Goal: Task Accomplishment & Management: Manage account settings

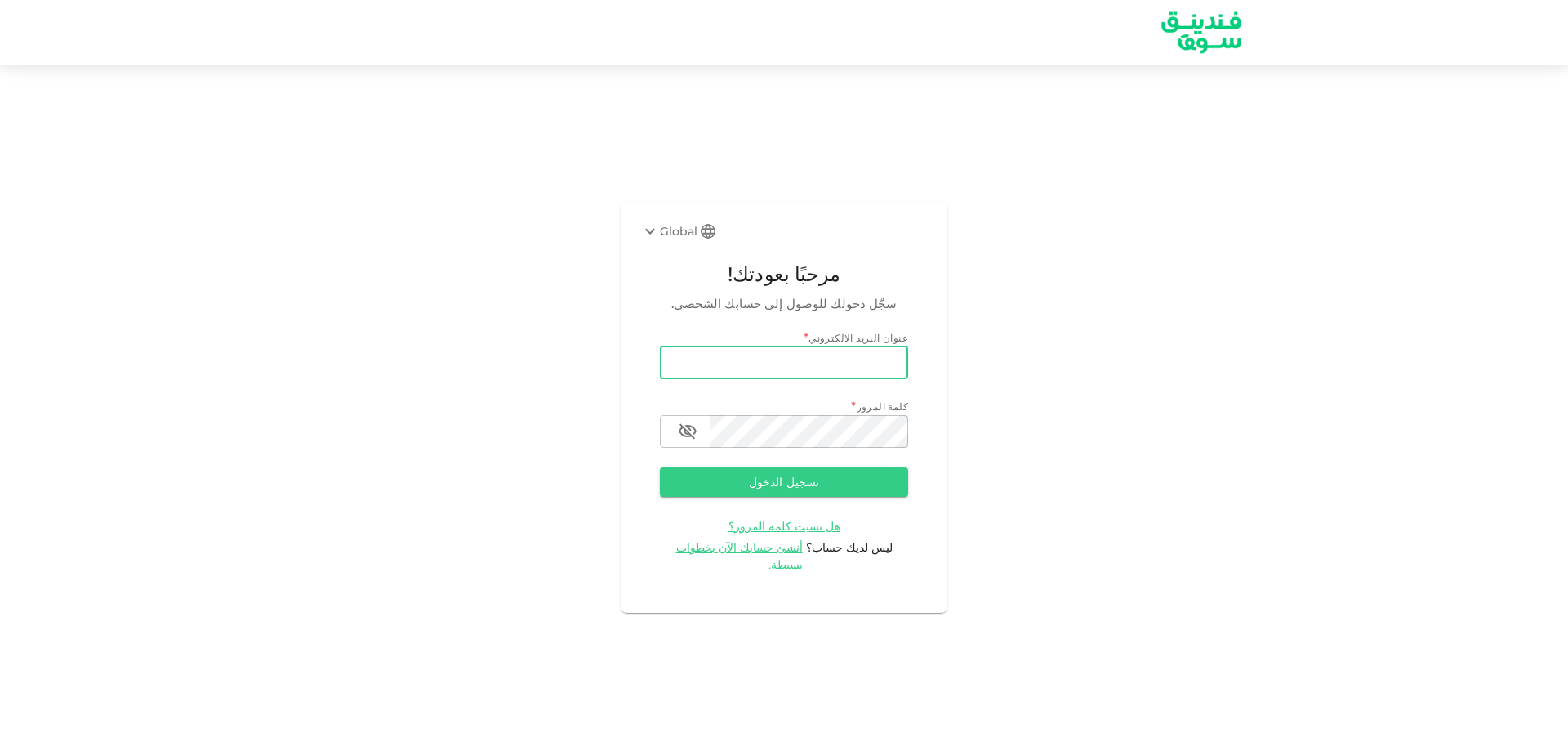
click at [696, 369] on input "email" at bounding box center [784, 362] width 248 height 32
type input "[EMAIL_ADDRESS][DOMAIN_NAME]"
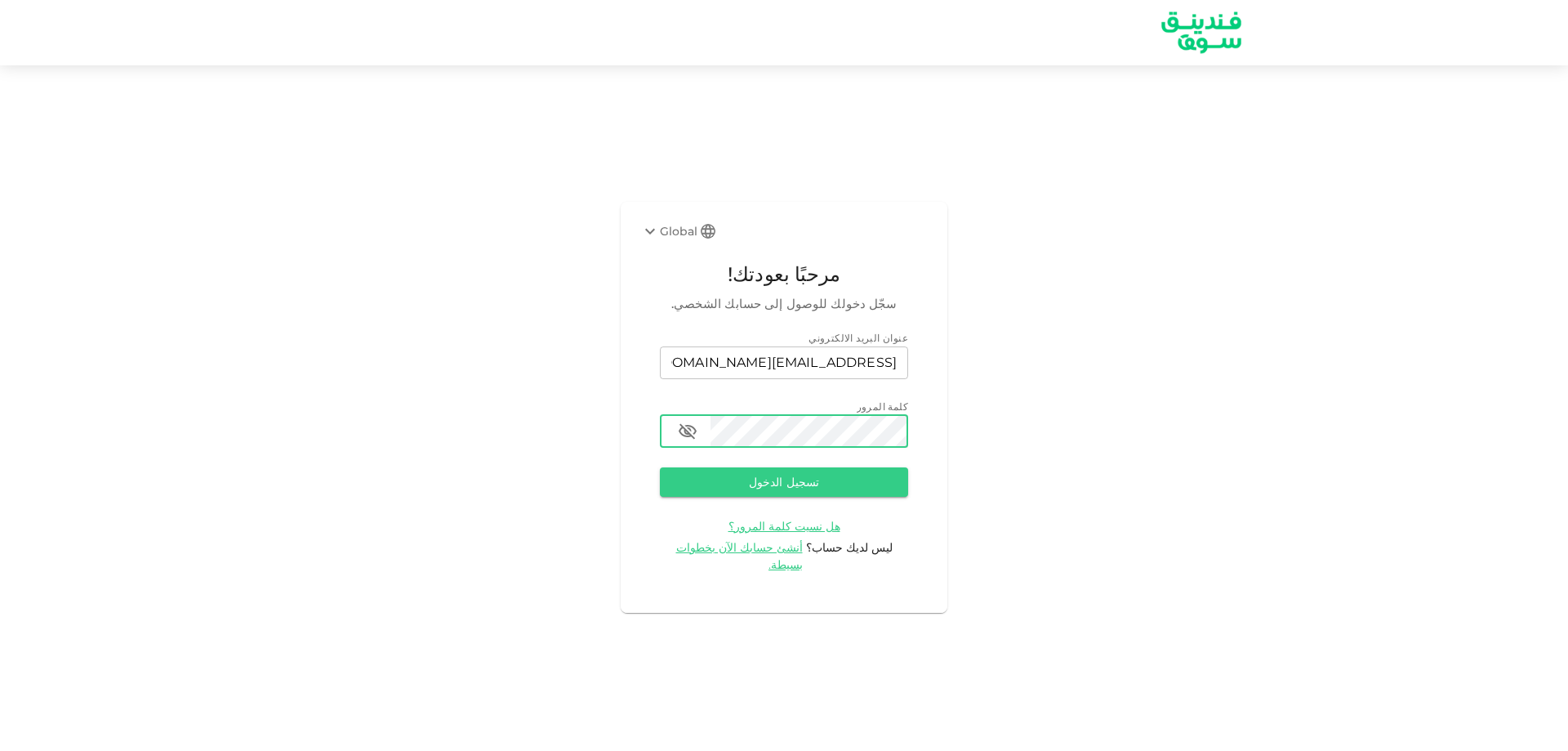
click at [660, 468] on button "تسجيل الدخول" at bounding box center [784, 482] width 248 height 30
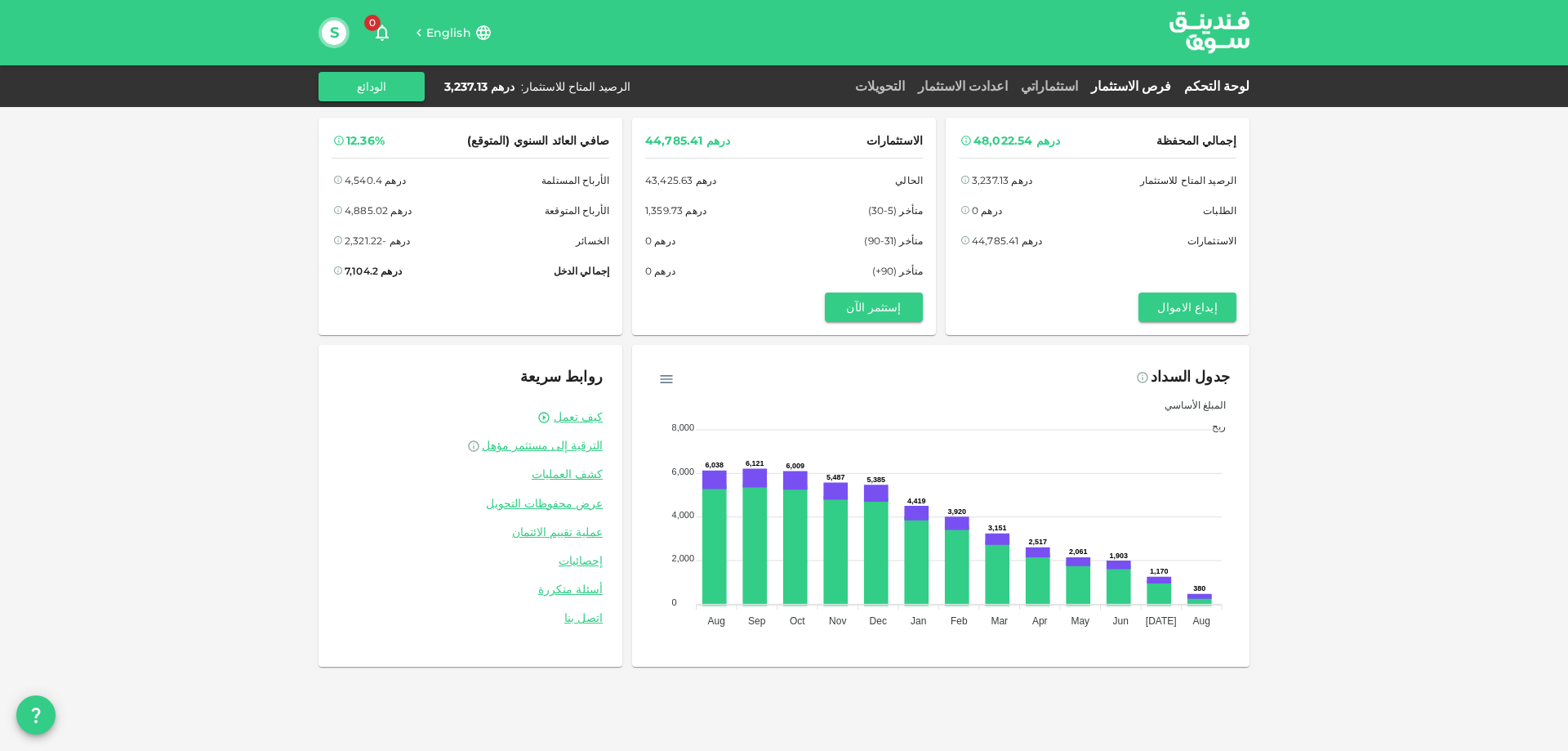
click at [1161, 83] on link "فرص الاستثمار" at bounding box center [1130, 87] width 93 height 16
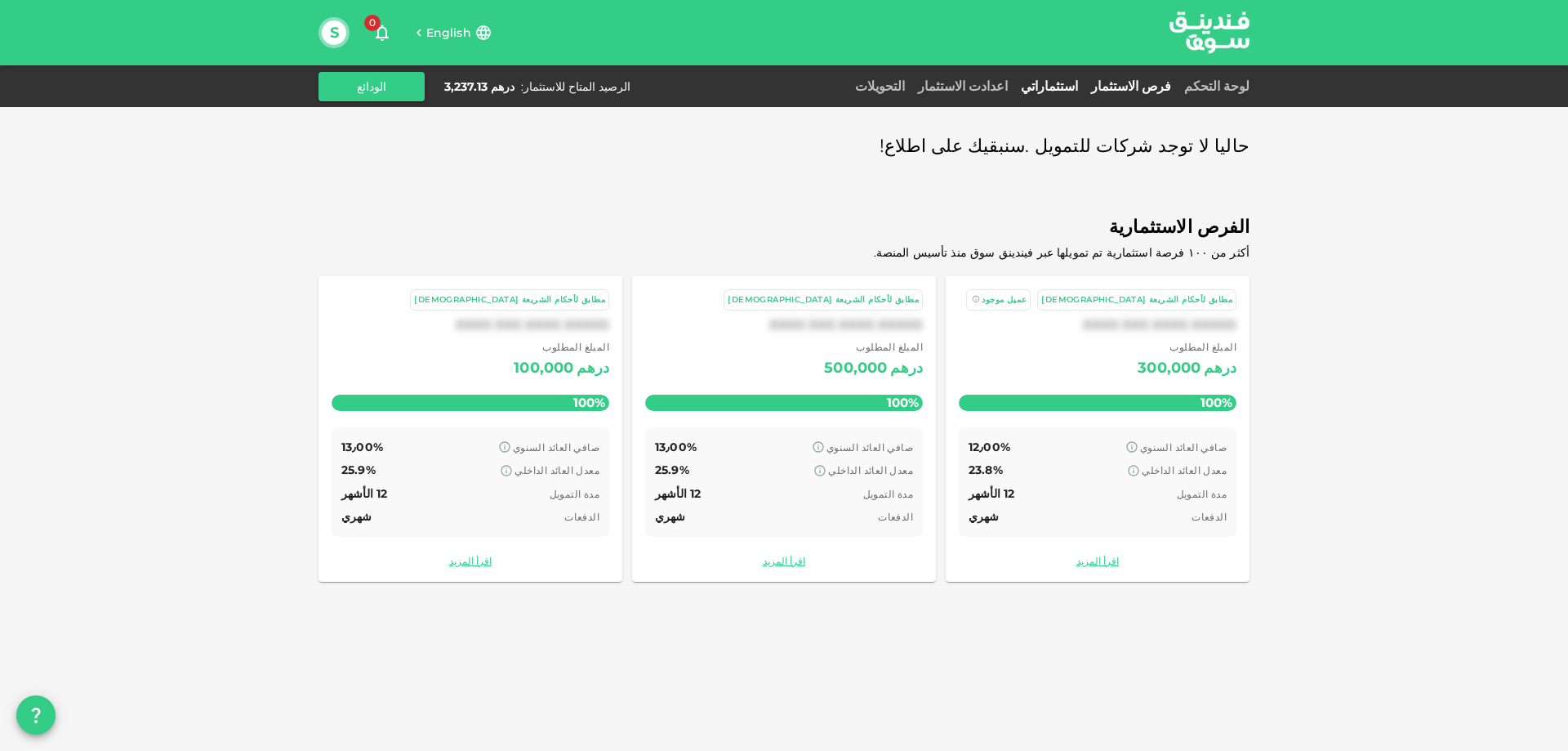
click at [1077, 84] on link "استثماراتي" at bounding box center [1049, 87] width 70 height 16
